Goal: Check status: Check status

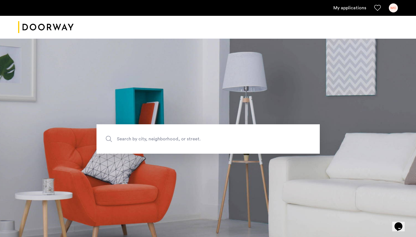
click at [183, 7] on div "MC" at bounding box center [392, 7] width 9 height 9
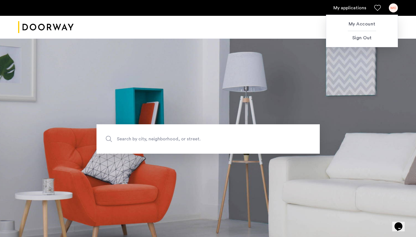
click at [183, 5] on div at bounding box center [208, 118] width 416 height 237
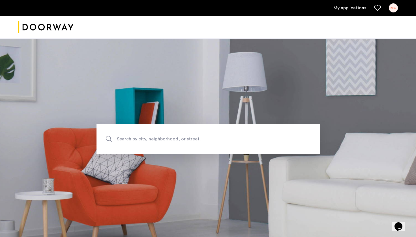
click at [183, 9] on link "My applications" at bounding box center [349, 8] width 33 height 7
